Goal: Transaction & Acquisition: Download file/media

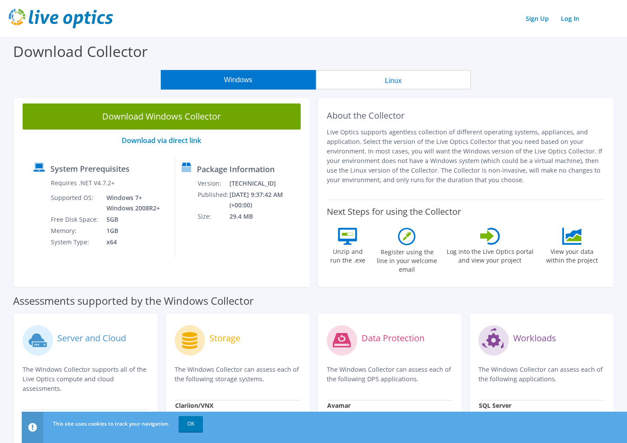
click at [316, 131] on div "About the Collector Live Optics supports agentless collection of different oper…" at bounding box center [466, 191] width 304 height 192
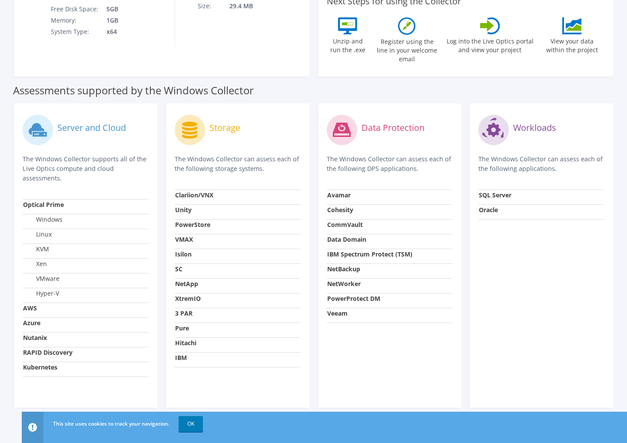
scroll to position [211, 0]
click at [41, 317] on td "Azure" at bounding box center [86, 324] width 126 height 15
click at [40, 318] on strong "Azure" at bounding box center [31, 322] width 17 height 8
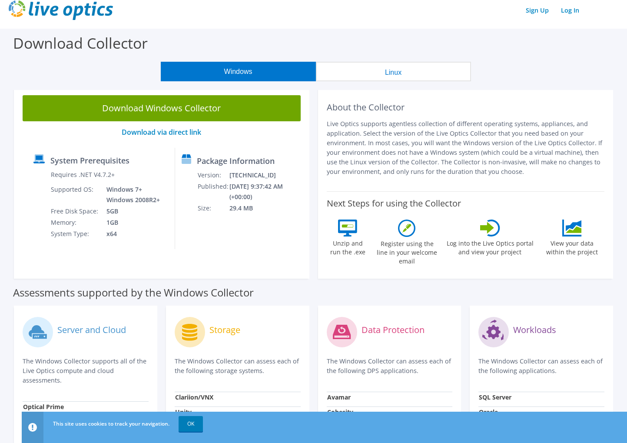
scroll to position [0, 0]
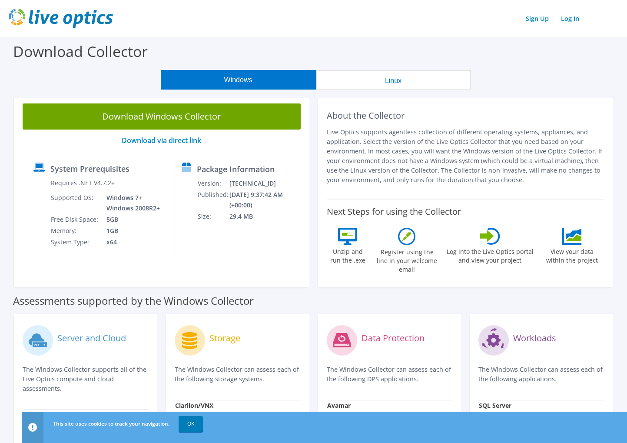
click at [343, 255] on label "Unzip and run the .exe" at bounding box center [348, 255] width 40 height 20
click at [397, 255] on label "Register using the line in your welcome email" at bounding box center [406, 259] width 65 height 29
click at [568, 20] on link "Log In" at bounding box center [570, 18] width 27 height 13
click at [317, 112] on div "About the Collector Live Optics supports agentless collection of different oper…" at bounding box center [466, 191] width 304 height 192
click at [166, 139] on link "Download via direct link" at bounding box center [162, 141] width 80 height 10
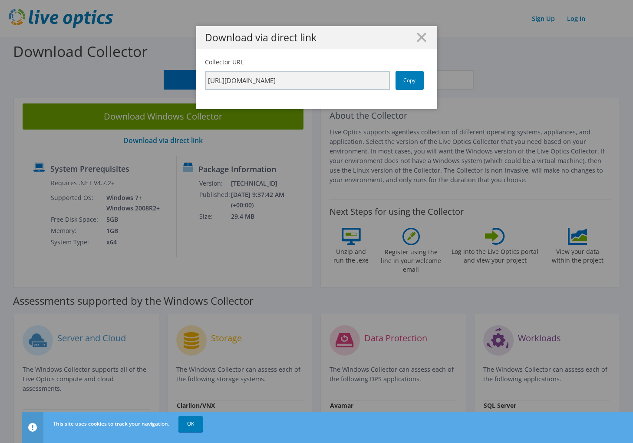
click at [180, 122] on div "Download via direct link Collector URL [URL][DOMAIN_NAME] Copy" at bounding box center [316, 221] width 633 height 391
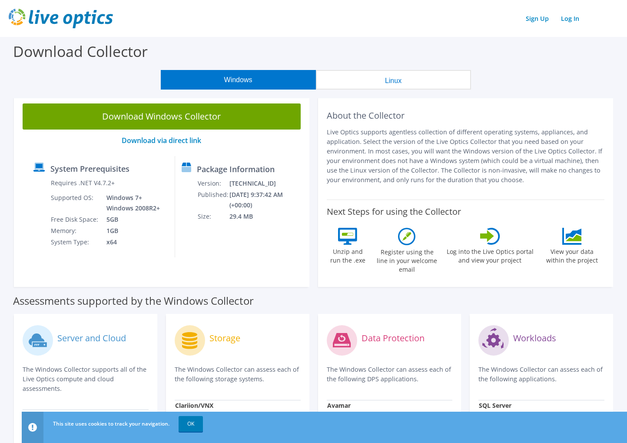
click at [245, 147] on div "Download Windows Collector Download via direct link System Prerequisites Requir…" at bounding box center [161, 191] width 295 height 192
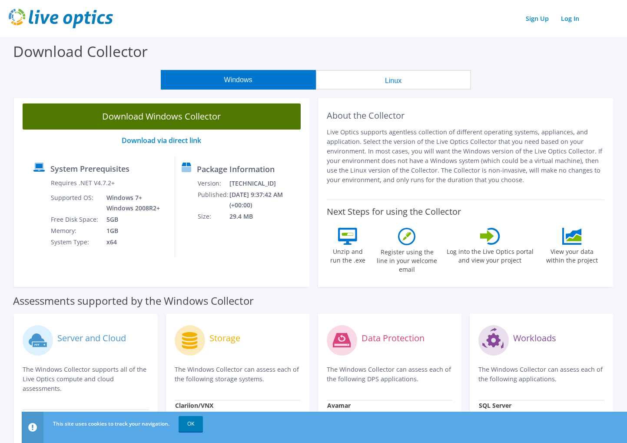
click at [187, 116] on link "Download Windows Collector" at bounding box center [162, 116] width 278 height 26
